Goal: Obtain resource: Obtain resource

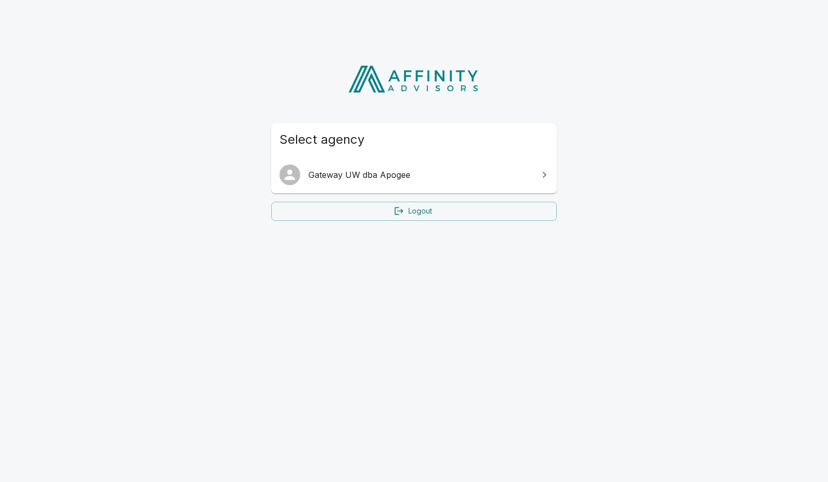
click at [373, 175] on span "Gateway UW dba Apogee" at bounding box center [420, 175] width 224 height 12
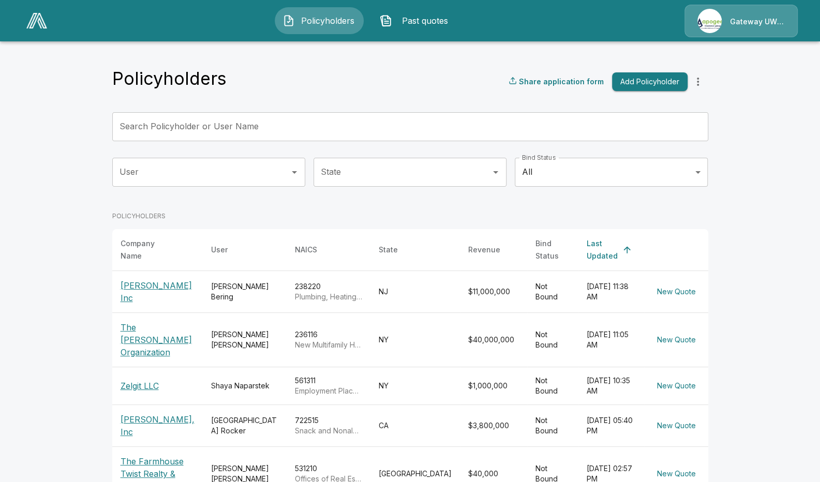
click at [136, 327] on p "The [PERSON_NAME] Organization" at bounding box center [158, 339] width 75 height 37
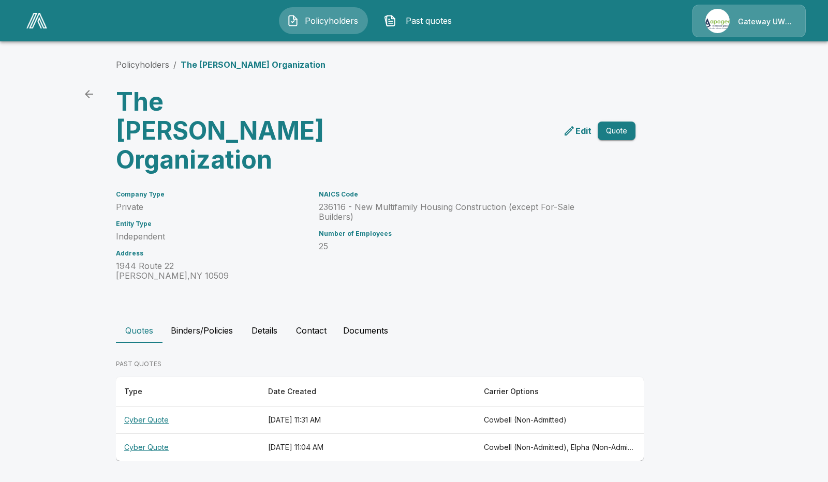
click at [144, 407] on th "Cyber Quote" at bounding box center [188, 420] width 144 height 27
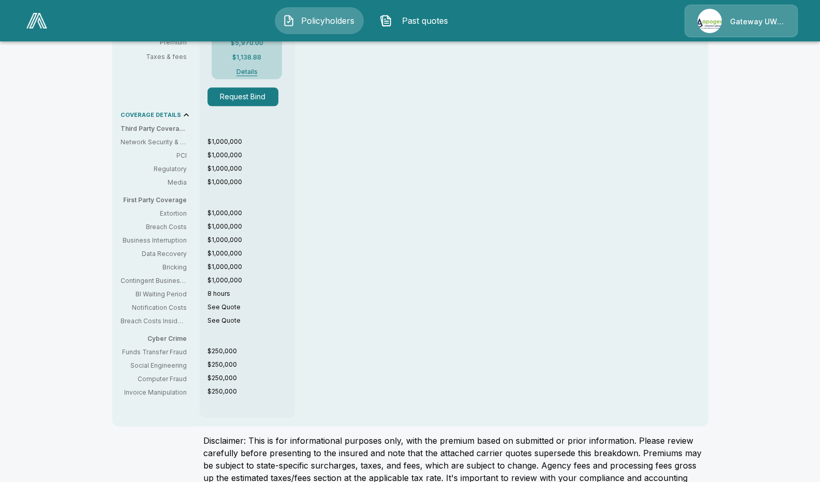
scroll to position [155, 0]
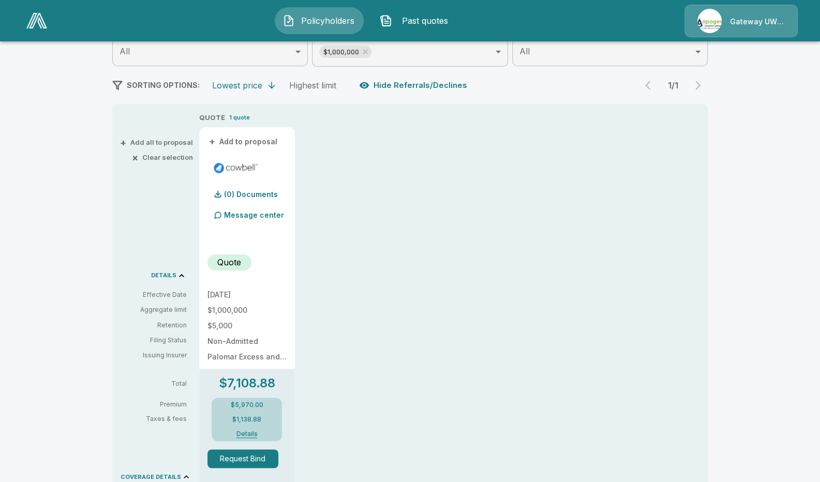
click at [246, 196] on p "(0) Documents" at bounding box center [251, 194] width 54 height 7
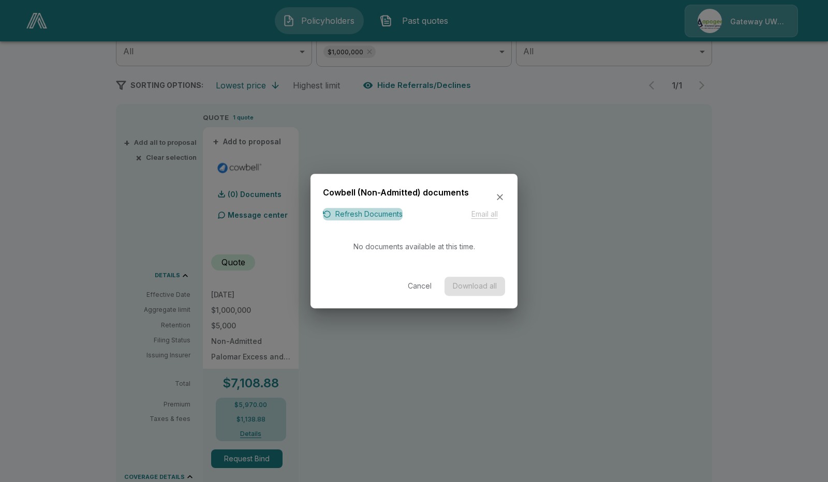
click at [360, 217] on button "Refresh Documents" at bounding box center [363, 214] width 80 height 13
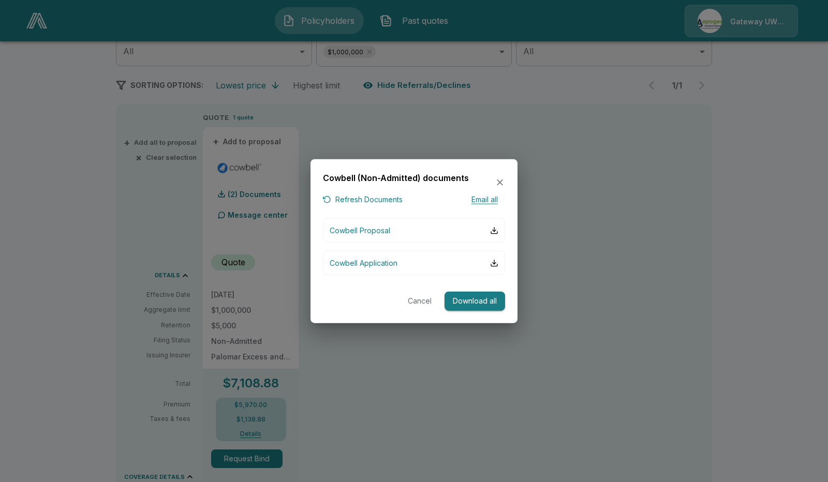
click at [479, 296] on button "Download all" at bounding box center [474, 301] width 61 height 19
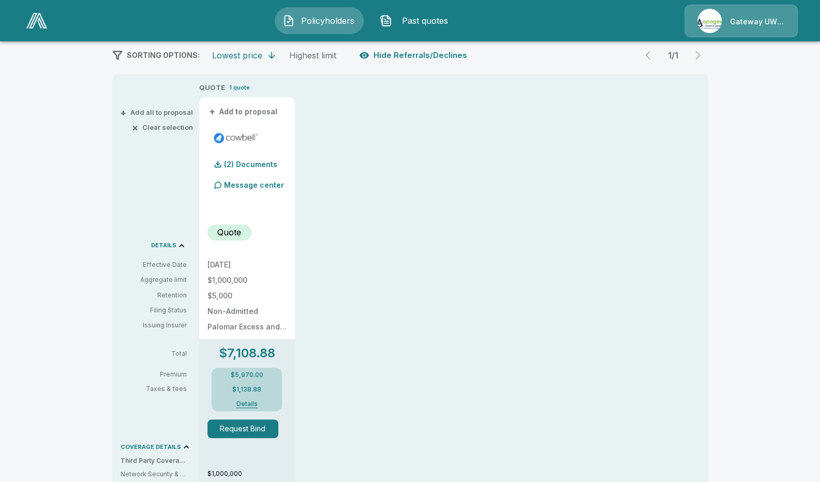
scroll to position [207, 0]
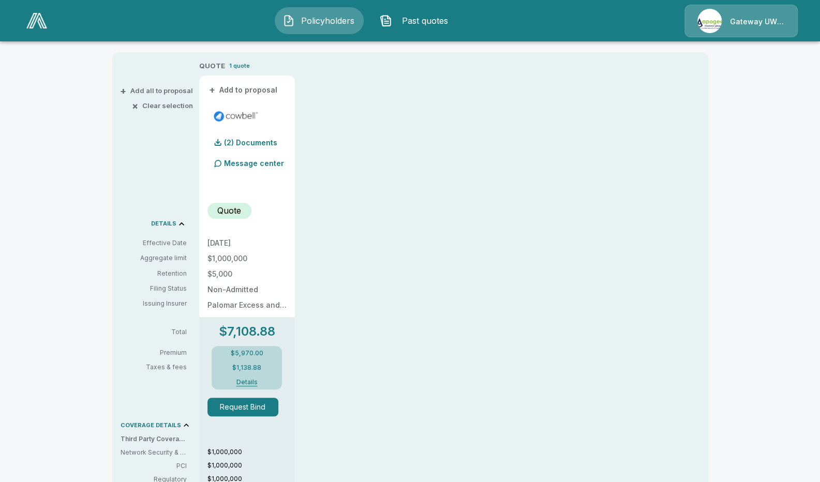
click at [249, 379] on button "Details" at bounding box center [246, 382] width 41 height 6
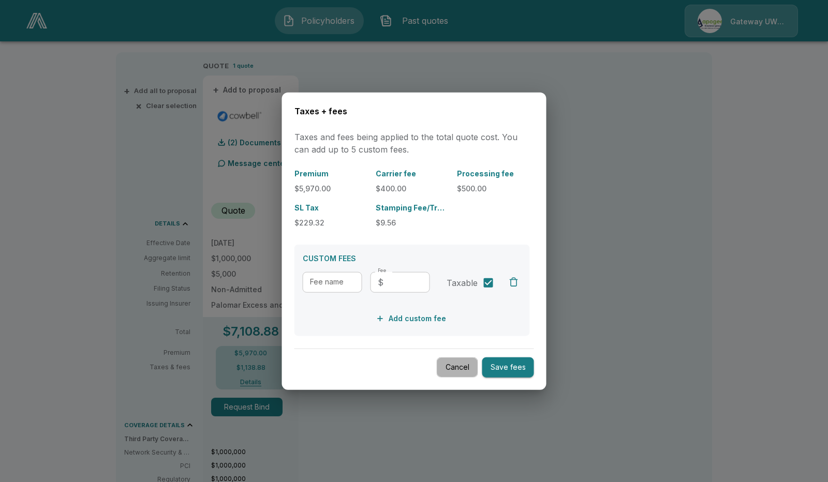
drag, startPoint x: 460, startPoint y: 373, endPoint x: 489, endPoint y: 349, distance: 37.8
click at [460, 373] on button "Cancel" at bounding box center [457, 368] width 41 height 20
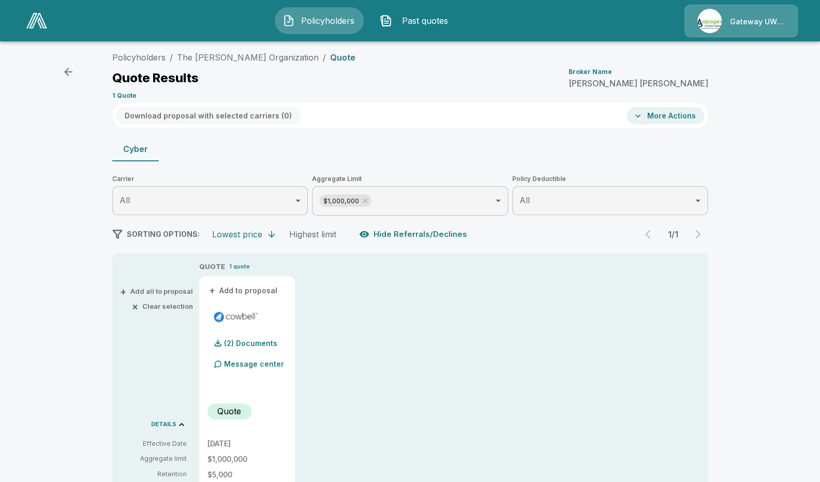
scroll to position [0, 0]
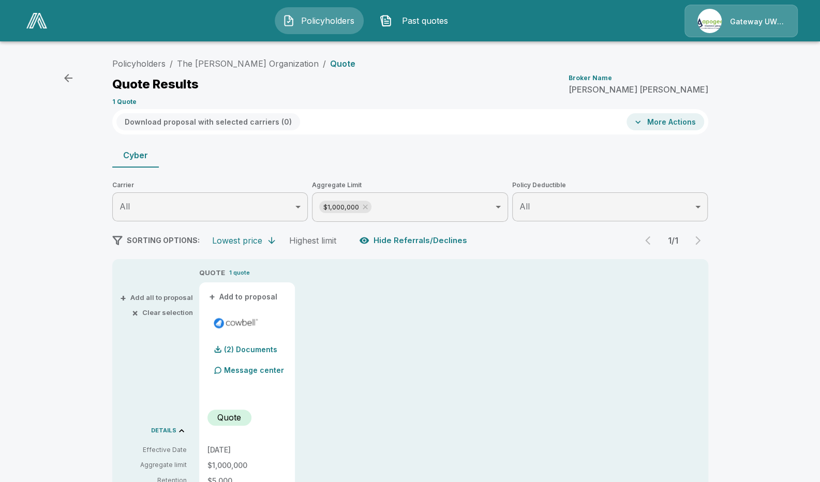
click at [664, 118] on button "More Actions" at bounding box center [666, 121] width 78 height 17
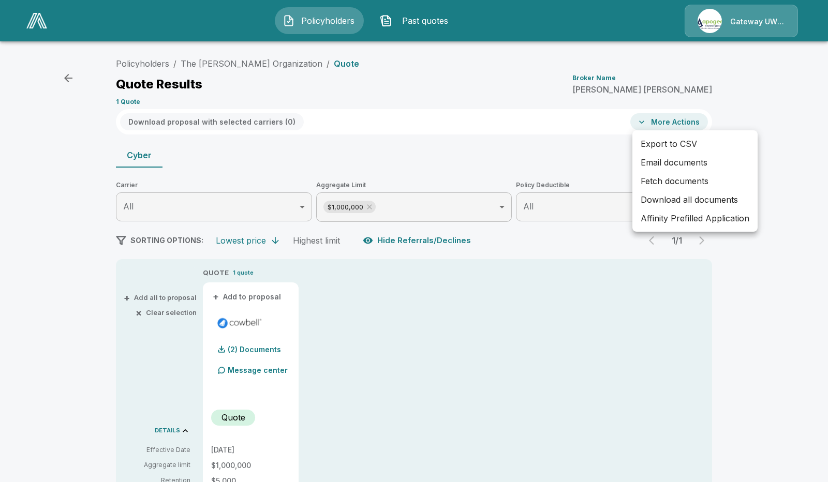
click at [686, 217] on li "Affinity Prefilled Application" at bounding box center [694, 218] width 125 height 19
